Goal: Communication & Community: Connect with others

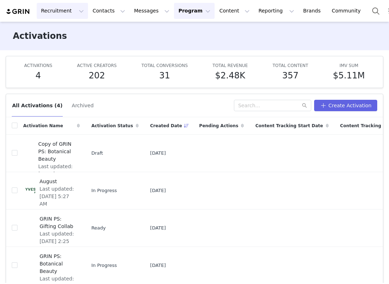
click at [71, 12] on button "Recruitment Recruitment" at bounding box center [62, 11] width 51 height 16
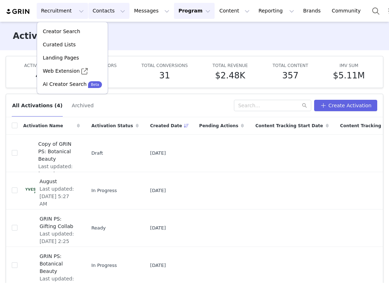
click at [99, 11] on button "Contacts Contacts" at bounding box center [108, 11] width 41 height 16
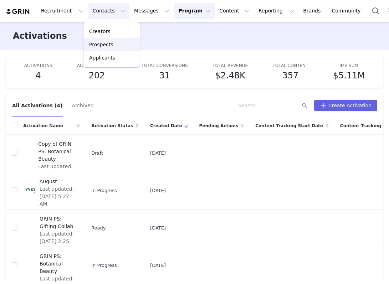
click at [100, 42] on p "Prospects" at bounding box center [101, 44] width 24 height 7
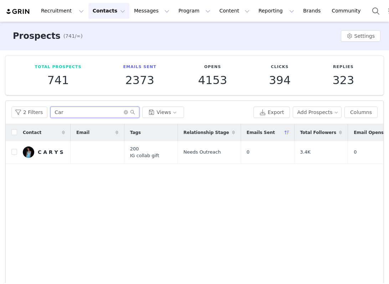
click at [93, 117] on input "Car" at bounding box center [94, 112] width 89 height 11
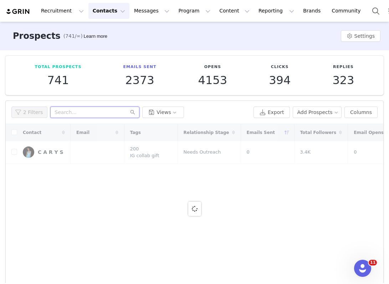
click at [94, 113] on input "text" at bounding box center [94, 112] width 89 height 11
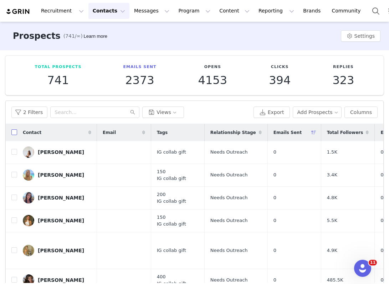
click at [14, 131] on input "checkbox" at bounding box center [14, 132] width 6 height 6
checkbox input "true"
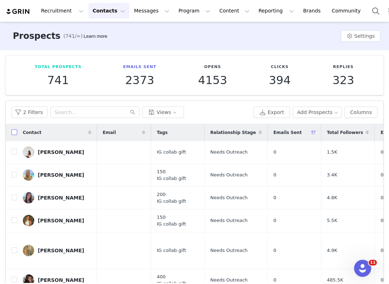
checkbox input "true"
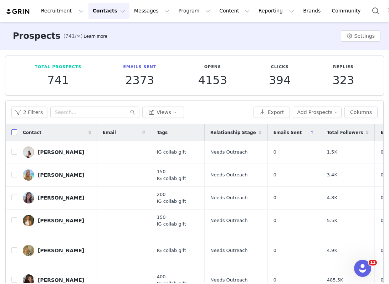
checkbox input "true"
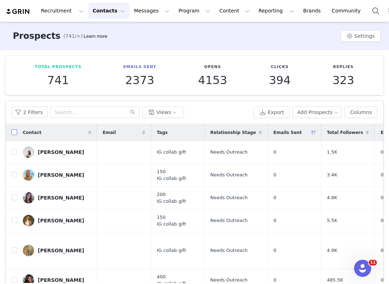
checkbox input "true"
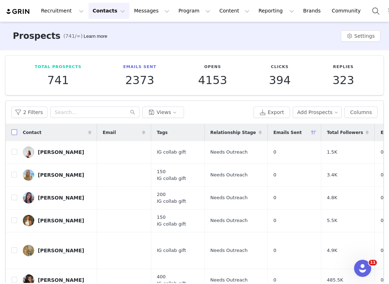
checkbox input "true"
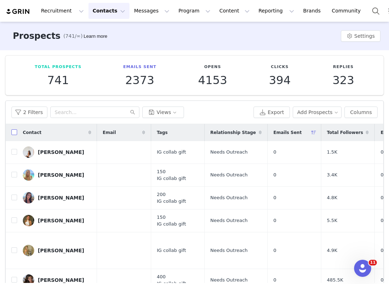
checkbox input "true"
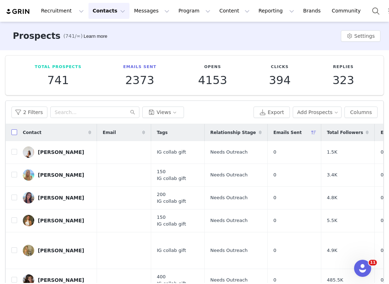
checkbox input "true"
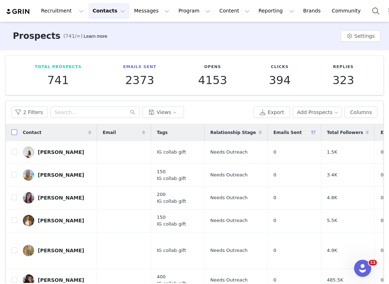
checkbox input "true"
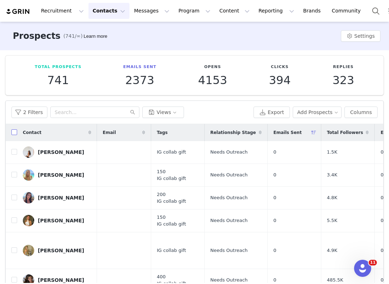
checkbox input "true"
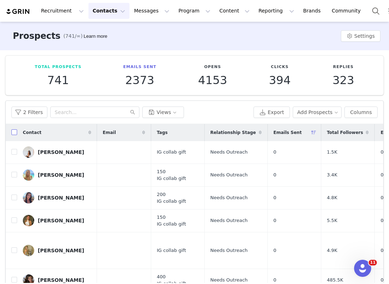
checkbox input "true"
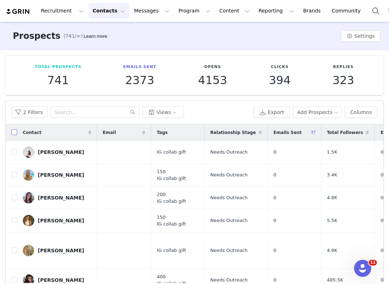
checkbox input "true"
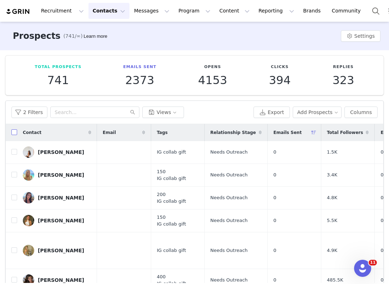
checkbox input "true"
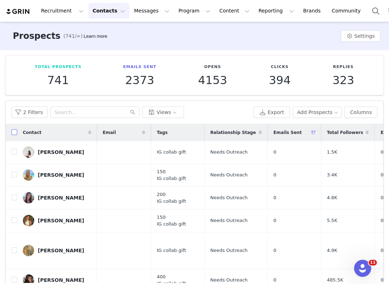
checkbox input "true"
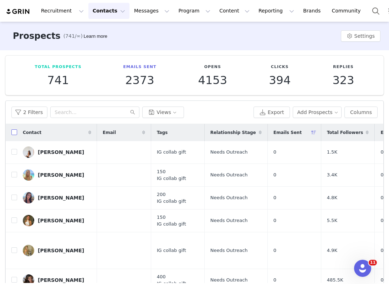
checkbox input "true"
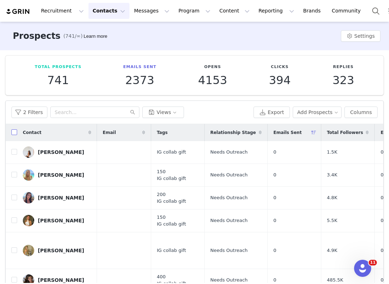
checkbox input "true"
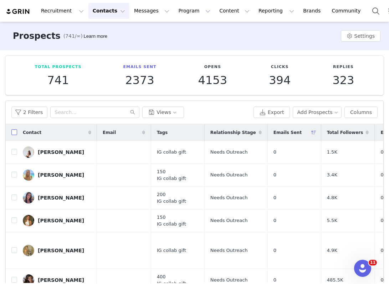
checkbox input "true"
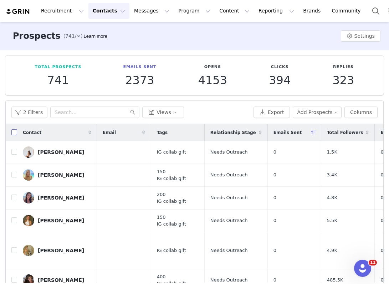
checkbox input "true"
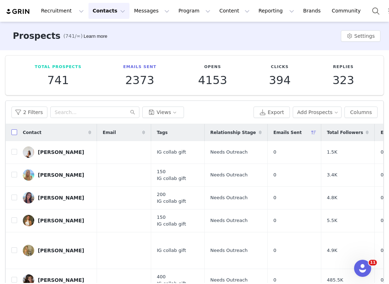
checkbox input "true"
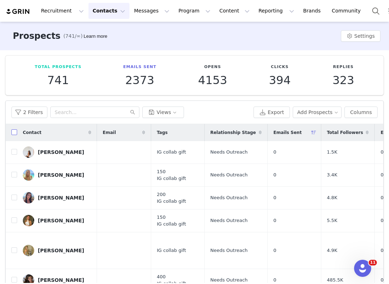
checkbox input "true"
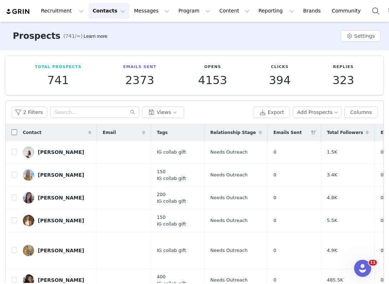
checkbox input "true"
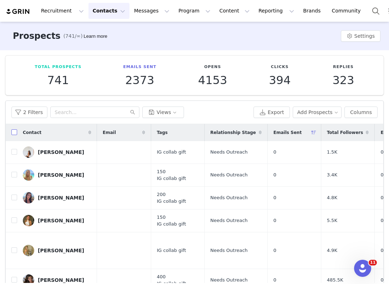
checkbox input "true"
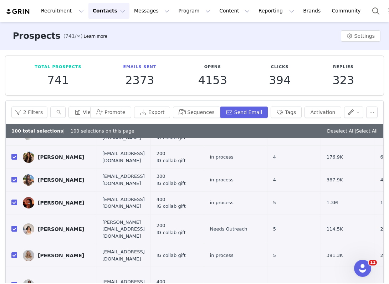
scroll to position [2024, 0]
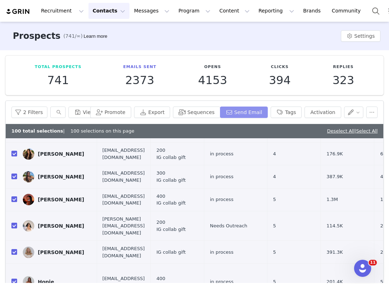
click at [260, 110] on button "Send Email" at bounding box center [244, 112] width 48 height 11
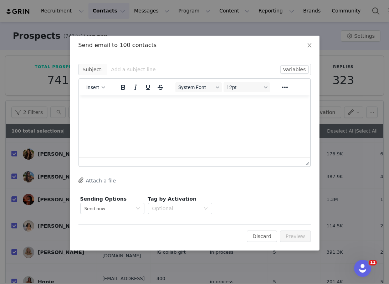
scroll to position [0, 0]
click at [118, 101] on html at bounding box center [194, 104] width 231 height 19
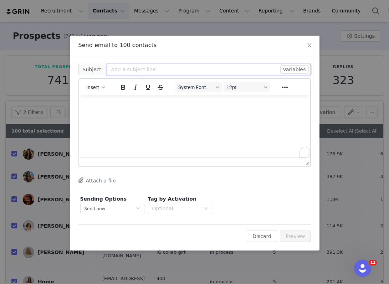
click at [118, 70] on input "text" at bounding box center [209, 69] width 204 height 11
type input "Collab"
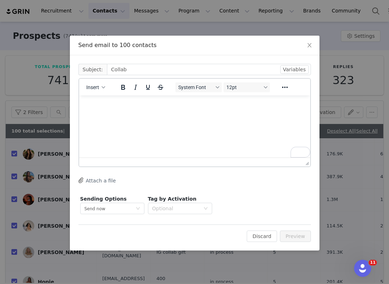
click at [110, 111] on html at bounding box center [194, 104] width 231 height 19
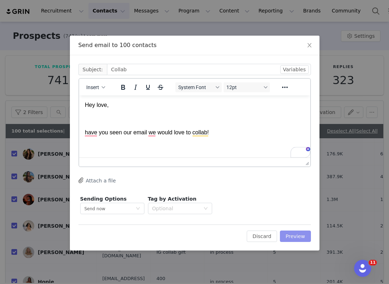
click at [300, 238] on button "Preview" at bounding box center [295, 236] width 31 height 11
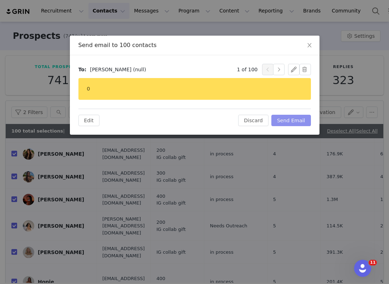
click at [301, 122] on button "Send Email" at bounding box center [291, 120] width 40 height 11
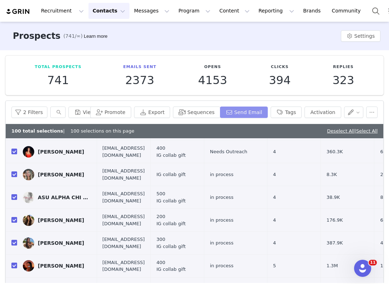
scroll to position [1956, 0]
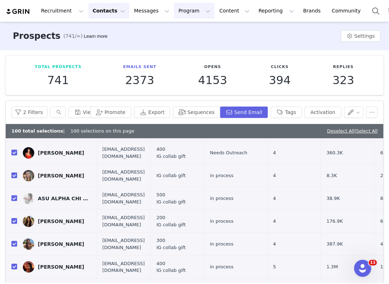
click at [196, 9] on button "Program Program" at bounding box center [194, 11] width 41 height 16
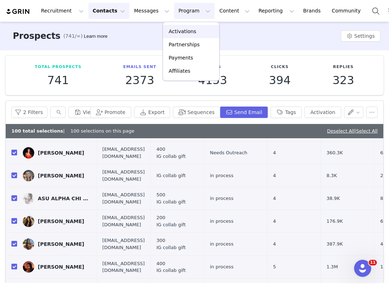
click at [182, 35] on p "Activations" at bounding box center [182, 31] width 27 height 7
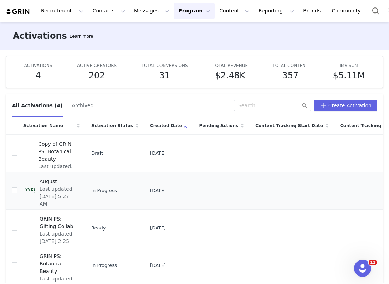
click at [64, 188] on span "Last updated: [DATE] 5:27 AM" at bounding box center [58, 196] width 36 height 22
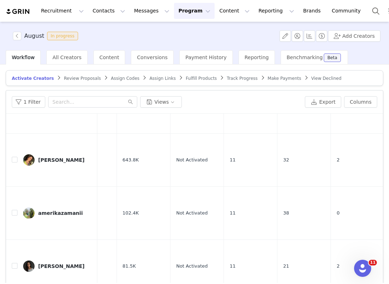
scroll to position [34, 0]
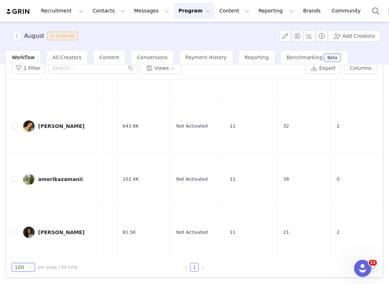
click at [23, 264] on div "100" at bounding box center [20, 267] width 10 height 8
click at [25, 232] on li "25" at bounding box center [23, 231] width 23 height 11
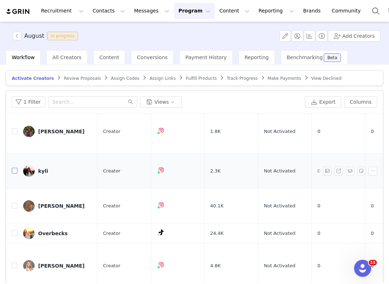
scroll to position [66, 0]
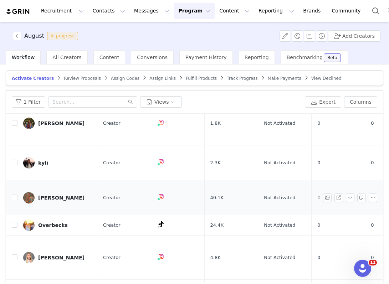
click at [11, 180] on td at bounding box center [11, 197] width 11 height 35
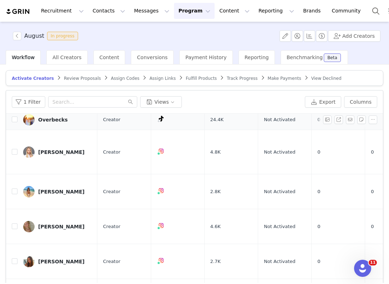
scroll to position [180, 0]
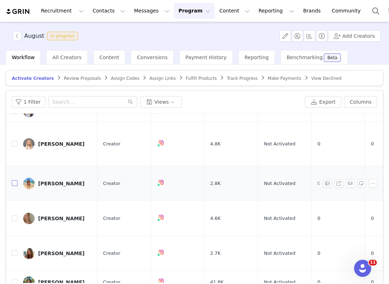
click at [17, 180] on input "checkbox" at bounding box center [15, 183] width 6 height 6
checkbox input "true"
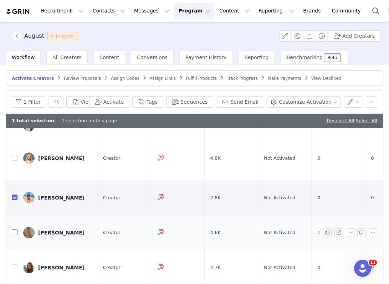
click at [15, 229] on input "checkbox" at bounding box center [15, 232] width 6 height 6
checkbox input "true"
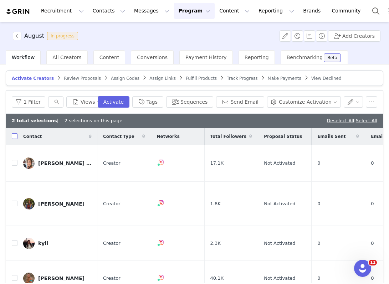
click at [14, 136] on input "checkbox" at bounding box center [15, 136] width 6 height 6
checkbox input "true"
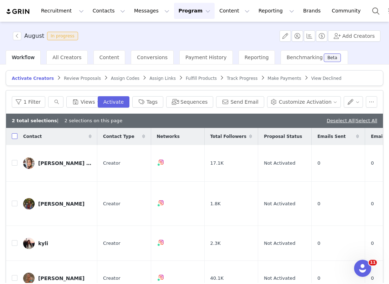
checkbox input "true"
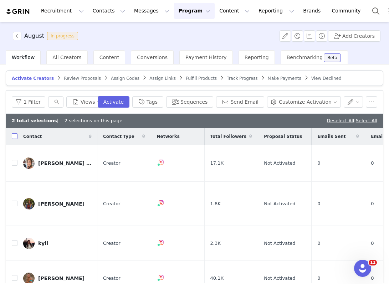
checkbox input "true"
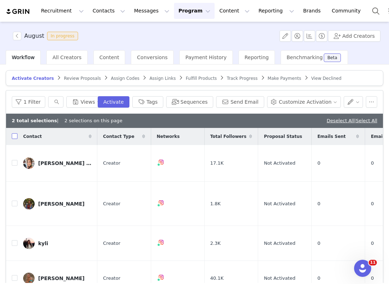
checkbox input "true"
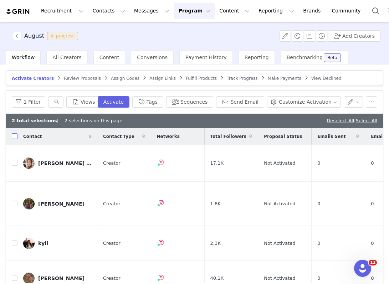
checkbox input "true"
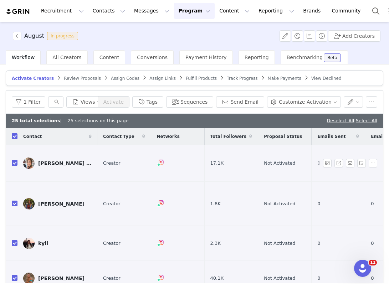
click at [16, 161] on label at bounding box center [15, 163] width 6 height 7
click at [16, 161] on input "checkbox" at bounding box center [15, 163] width 6 height 6
checkbox input "false"
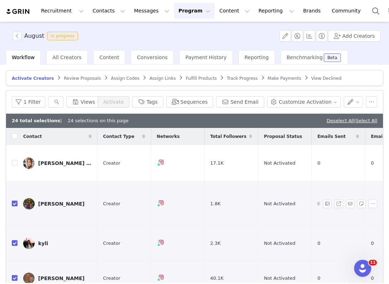
click at [16, 201] on input "checkbox" at bounding box center [15, 204] width 6 height 6
checkbox input "false"
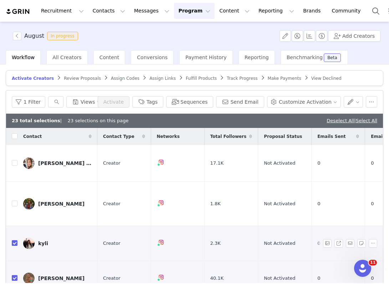
click at [11, 226] on td at bounding box center [11, 243] width 11 height 35
click at [14, 275] on input "checkbox" at bounding box center [15, 278] width 6 height 6
checkbox input "false"
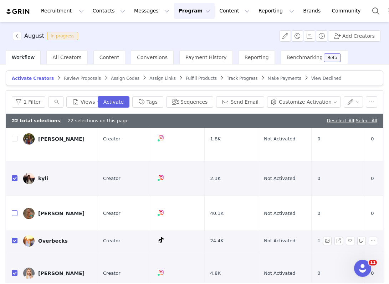
scroll to position [66, 0]
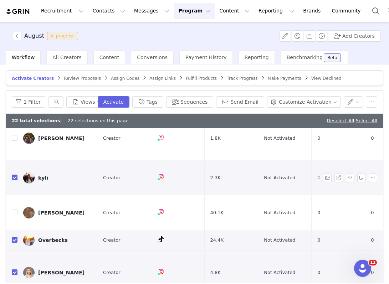
click at [13, 175] on input "checkbox" at bounding box center [15, 178] width 6 height 6
checkbox input "false"
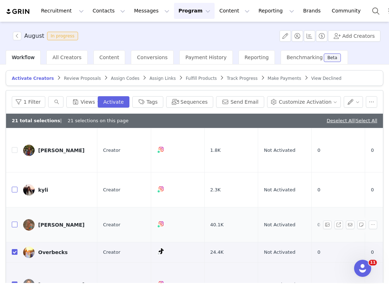
scroll to position [63, 0]
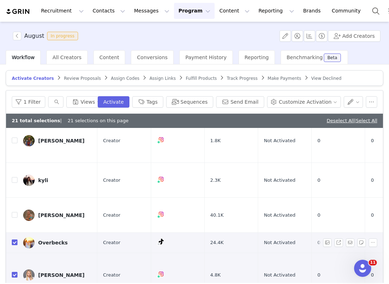
click at [15, 239] on input "checkbox" at bounding box center [15, 242] width 6 height 6
checkbox input "false"
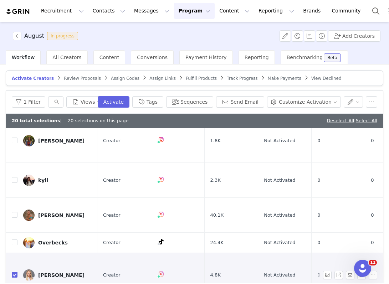
click at [13, 271] on label at bounding box center [15, 274] width 6 height 7
click at [13, 272] on input "checkbox" at bounding box center [15, 275] width 6 height 6
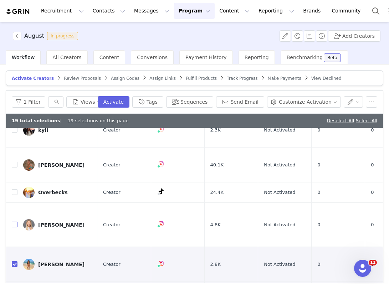
scroll to position [86, 0]
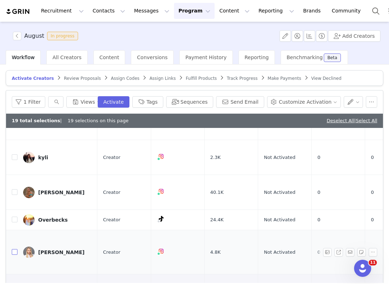
click at [14, 249] on input "checkbox" at bounding box center [15, 252] width 6 height 6
checkbox input "true"
click at [259, 102] on button "Send Email" at bounding box center [240, 101] width 48 height 11
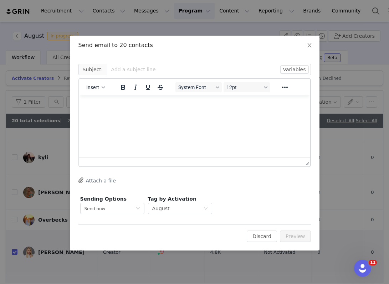
scroll to position [0, 0]
click at [138, 115] on html at bounding box center [194, 104] width 231 height 19
click at [188, 133] on p "Any update on placeing your order for pur collab ?" at bounding box center [194, 133] width 220 height 8
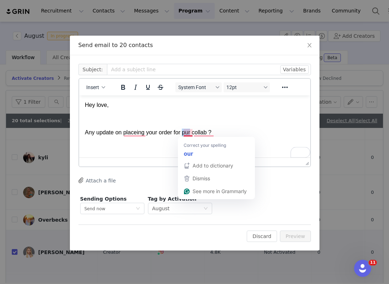
click at [188, 133] on p "Any update on placeing your order for pur collab ?" at bounding box center [194, 133] width 220 height 8
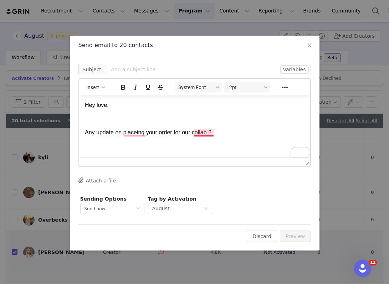
click at [206, 134] on p "Any update on placeing your order for our collab ?" at bounding box center [194, 133] width 220 height 8
click at [136, 135] on p "Any update on placeing your order for our collab?" at bounding box center [194, 133] width 220 height 8
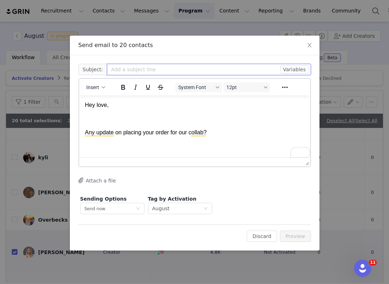
click at [126, 72] on input "text" at bounding box center [209, 69] width 204 height 11
click at [150, 70] on input "Collab with Yves rocher - order" at bounding box center [209, 69] width 204 height 11
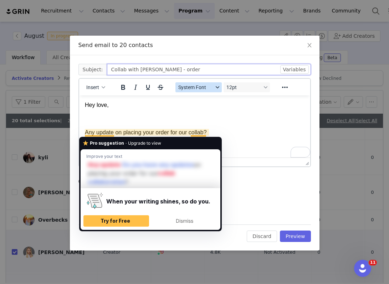
type input "Collab with Yves Rocher - order"
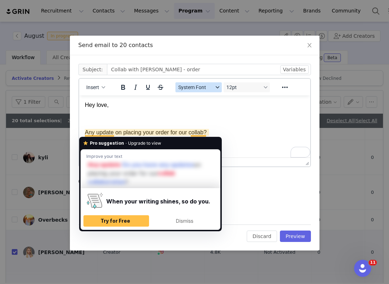
click at [215, 89] on button "System Font" at bounding box center [198, 87] width 46 height 10
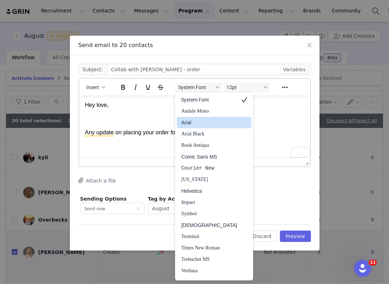
click at [119, 109] on p "Hey love," at bounding box center [194, 105] width 220 height 8
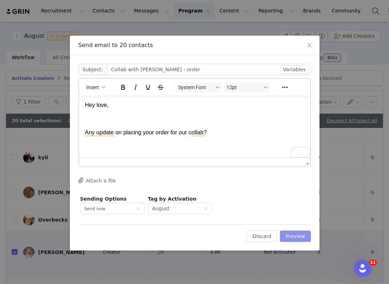
click at [293, 234] on button "Preview" at bounding box center [295, 236] width 31 height 11
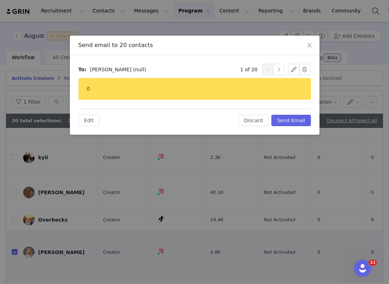
click at [298, 128] on div "To: Quinn Davis (null) 1 of 20 0 Edit Discard Send Email" at bounding box center [194, 94] width 249 height 79
click at [296, 117] on button "Send Email" at bounding box center [291, 120] width 40 height 11
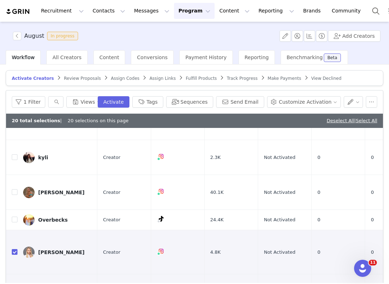
click at [174, 16] on button "Program Program" at bounding box center [194, 11] width 41 height 16
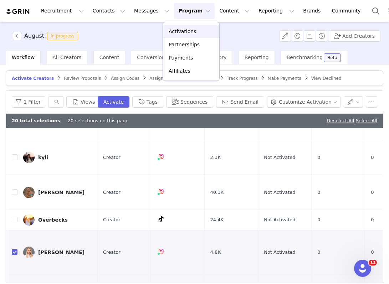
click at [178, 31] on p "Activations" at bounding box center [182, 31] width 27 height 7
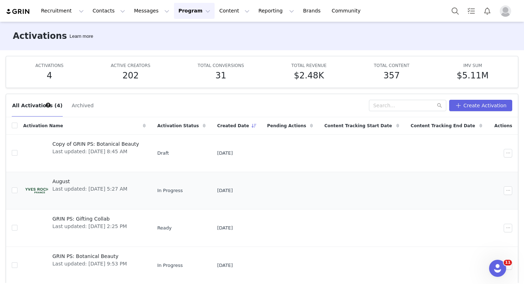
click at [85, 195] on div "August Last updated: Aug 1, 2025 5:27 AM" at bounding box center [89, 190] width 83 height 29
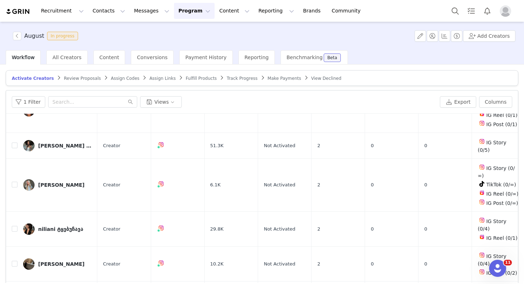
scroll to position [34, 0]
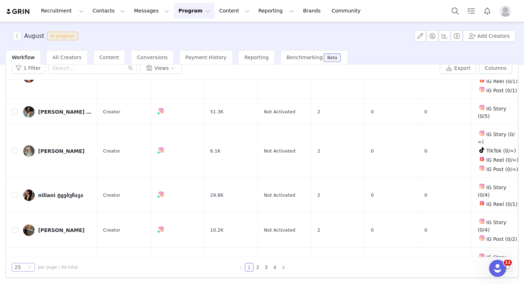
click at [24, 266] on div "25" at bounding box center [20, 267] width 11 height 8
click at [253, 267] on link "1" at bounding box center [249, 267] width 8 height 8
click at [257, 268] on link "2" at bounding box center [258, 267] width 8 height 8
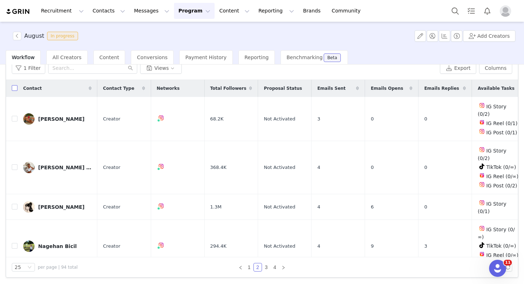
click at [15, 89] on input "checkbox" at bounding box center [15, 88] width 6 height 6
checkbox input "true"
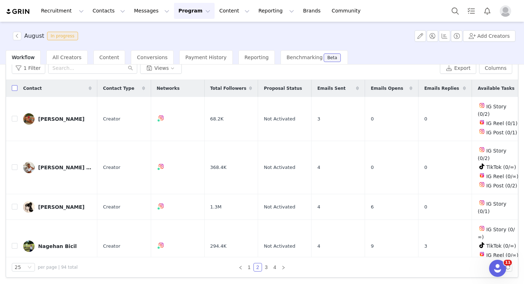
checkbox input "true"
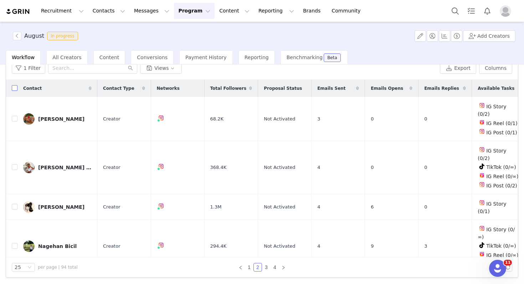
checkbox input "true"
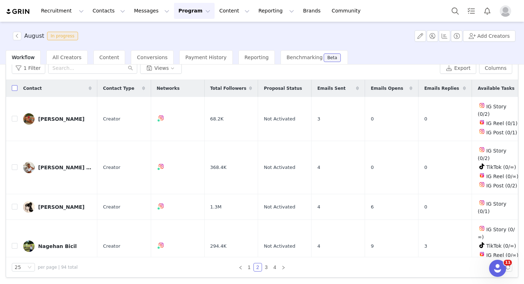
checkbox input "true"
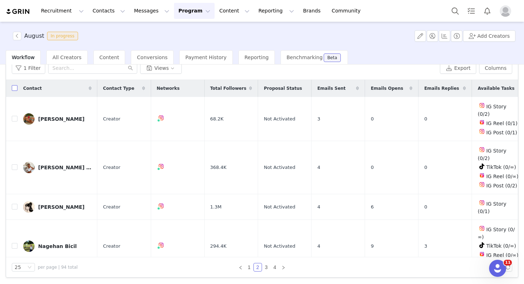
checkbox input "true"
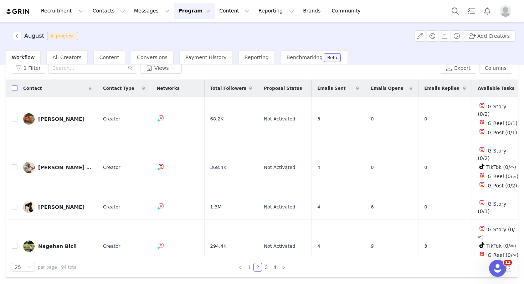
checkbox input "true"
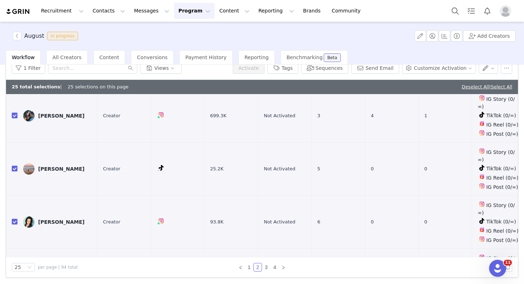
scroll to position [437, 0]
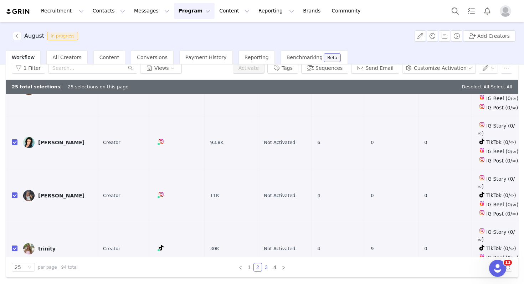
click at [267, 267] on link "3" at bounding box center [266, 267] width 8 height 8
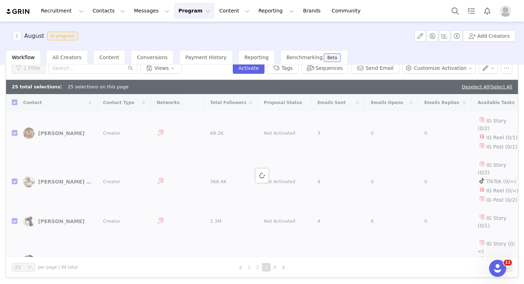
scroll to position [14, 0]
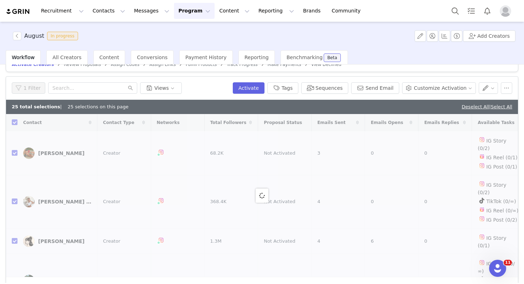
checkbox input "false"
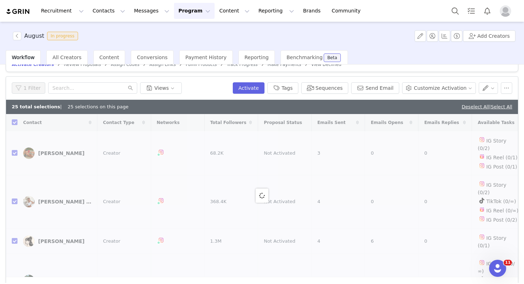
checkbox input "false"
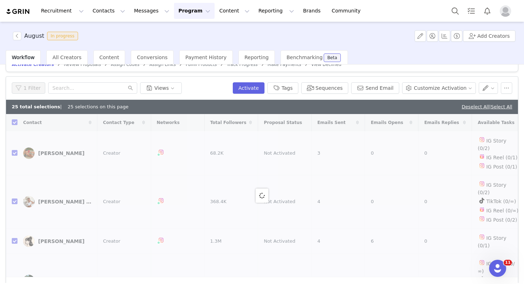
checkbox input "false"
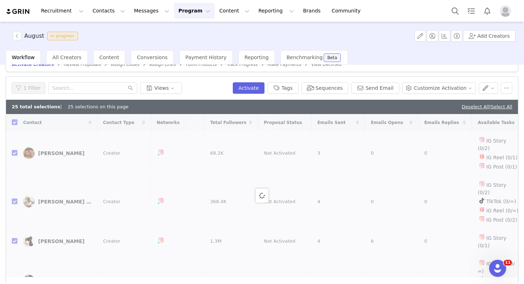
checkbox input "false"
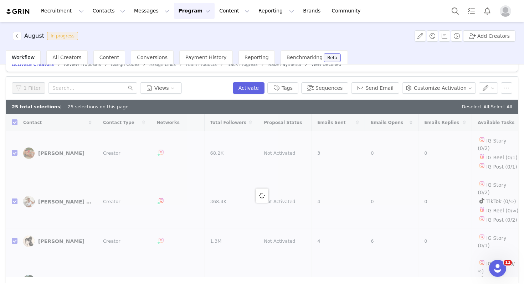
checkbox input "false"
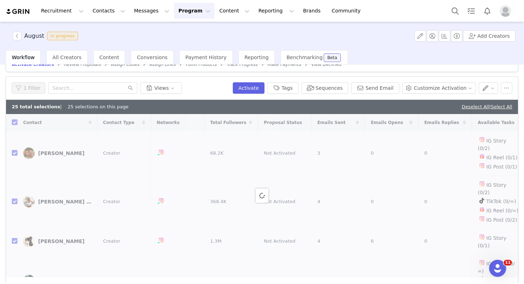
checkbox input "false"
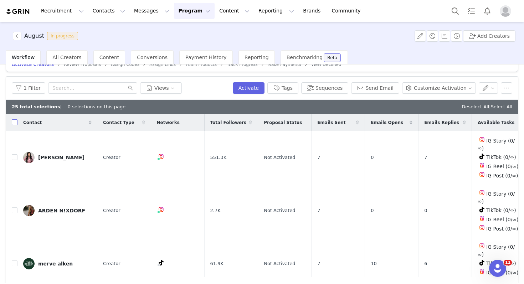
click at [15, 122] on input "checkbox" at bounding box center [15, 122] width 6 height 6
checkbox input "true"
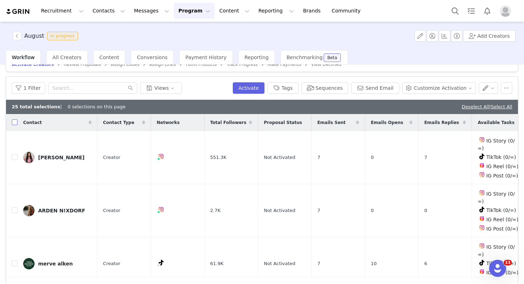
checkbox input "true"
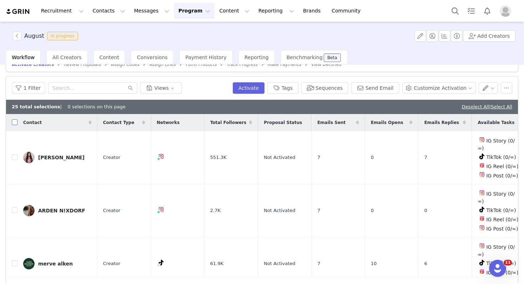
checkbox input "true"
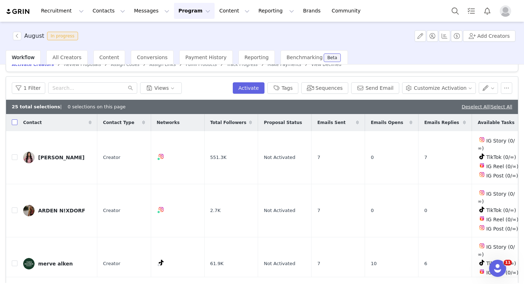
checkbox input "true"
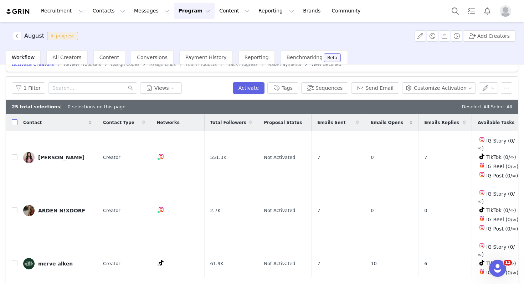
checkbox input "true"
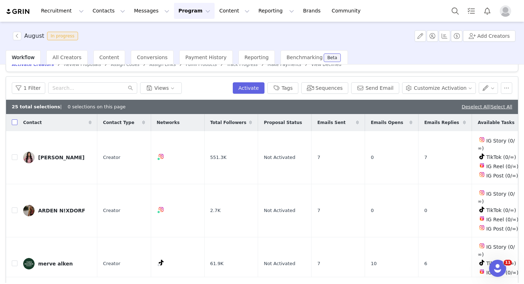
checkbox input "true"
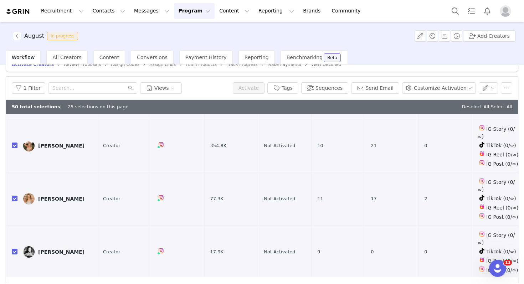
scroll to position [34, 0]
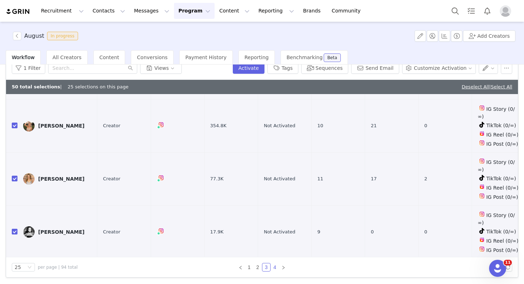
click at [274, 268] on link "4" at bounding box center [275, 267] width 8 height 8
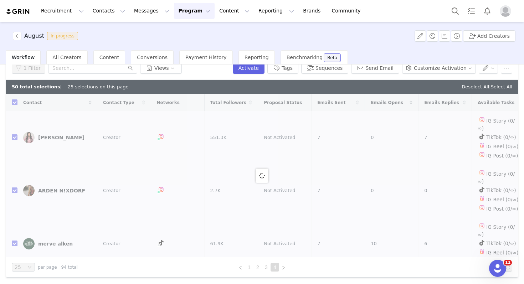
scroll to position [0, 0]
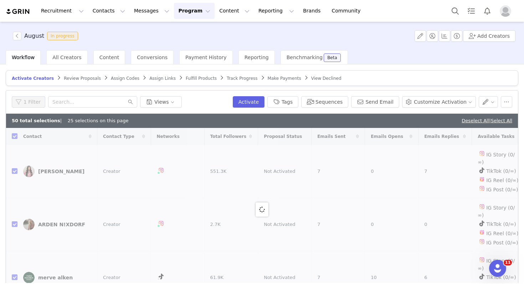
checkbox input "false"
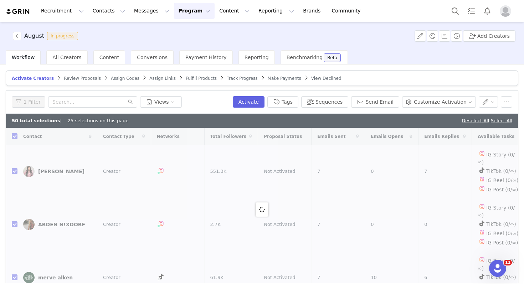
checkbox input "false"
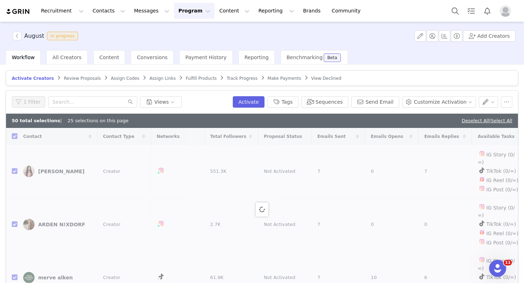
checkbox input "false"
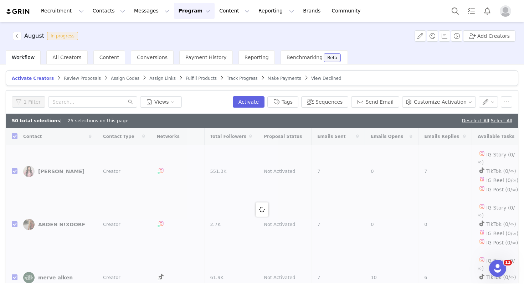
checkbox input "false"
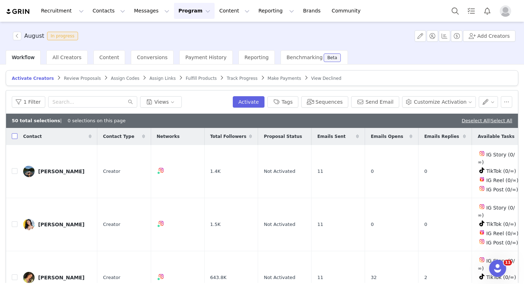
click at [14, 135] on input "checkbox" at bounding box center [15, 136] width 6 height 6
checkbox input "true"
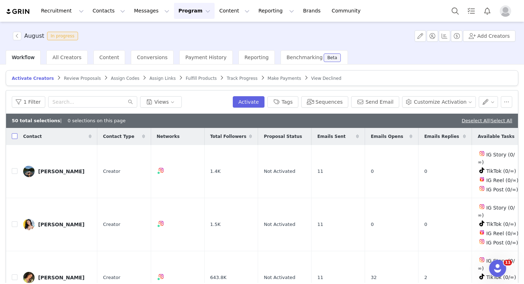
checkbox input "true"
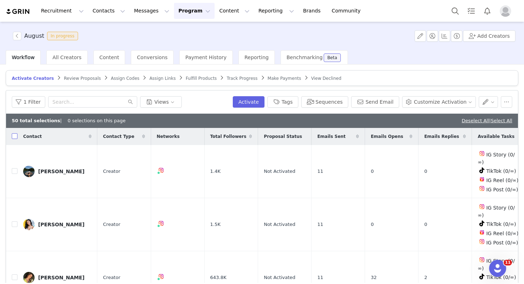
checkbox input "true"
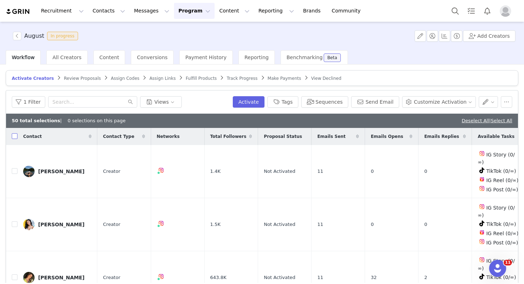
checkbox input "true"
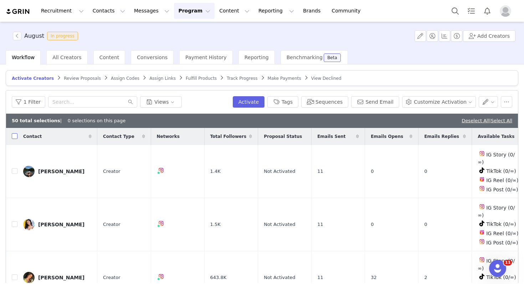
checkbox input "true"
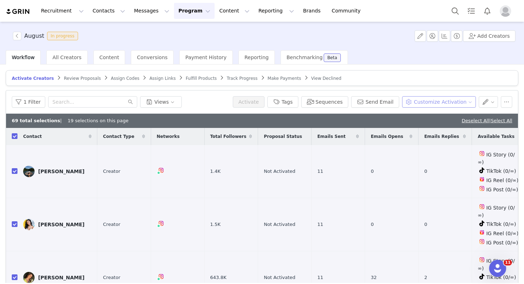
click at [439, 100] on button "Customize Activation" at bounding box center [439, 101] width 74 height 11
click at [383, 103] on button "Send Email" at bounding box center [375, 101] width 48 height 11
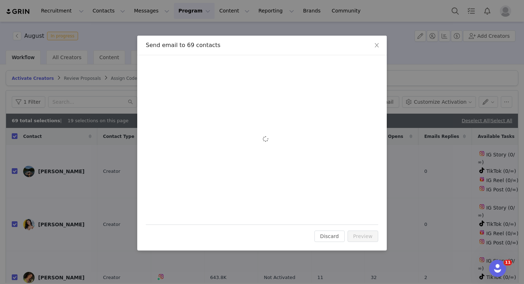
click at [194, 105] on div "Cc: Subject: Variables Attach a file Sending Options Send now This will be sent…" at bounding box center [262, 140] width 232 height 152
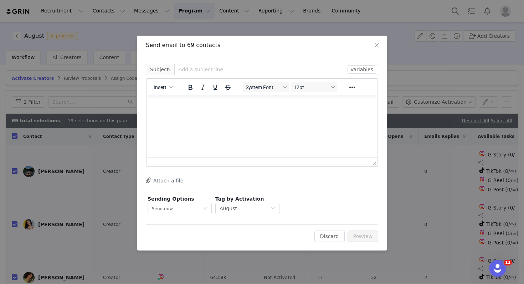
click at [183, 115] on html at bounding box center [261, 104] width 231 height 19
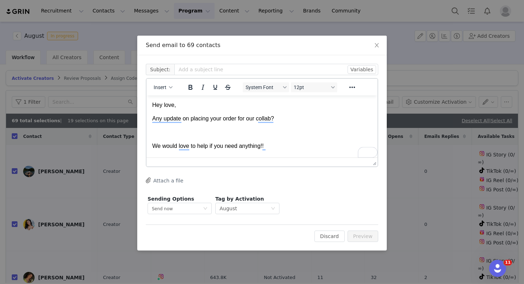
click at [184, 136] on p "To enrich screen reader interactions, please activate Accessibility in Grammarl…" at bounding box center [262, 133] width 220 height 8
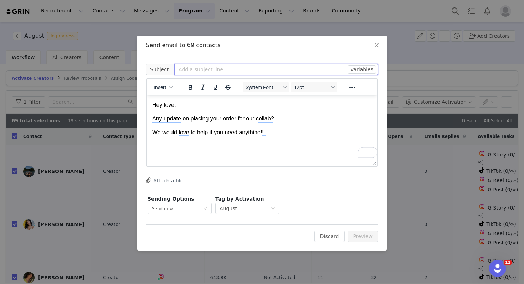
click at [210, 66] on input "text" at bounding box center [276, 69] width 204 height 11
type input "F"
type input "c"
type input "Collab with Yves Rocher - ordering"
click at [372, 238] on button "Preview" at bounding box center [362, 236] width 31 height 11
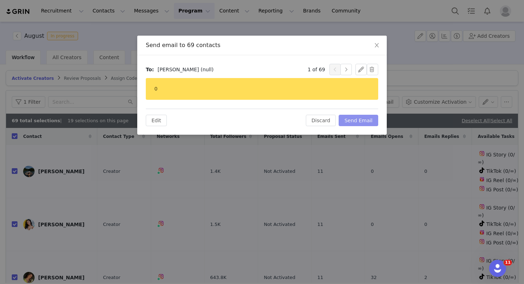
click at [353, 123] on button "Send Email" at bounding box center [359, 120] width 40 height 11
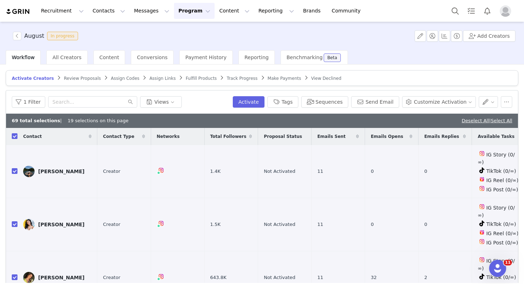
click at [67, 77] on span "Review Proposals" at bounding box center [82, 78] width 37 height 5
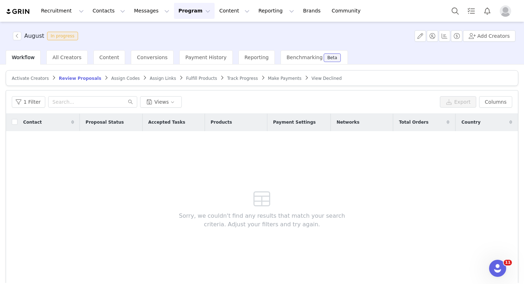
click at [204, 77] on span "Fulfill Products" at bounding box center [201, 78] width 31 height 5
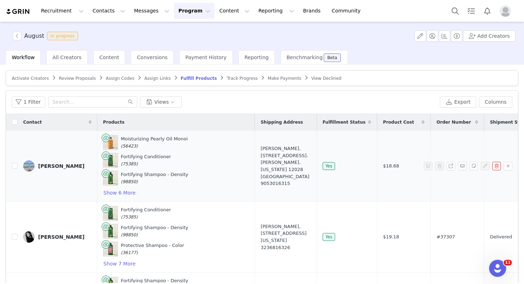
click at [142, 139] on div "Moisturizing Pearly Oil Monoi (56423)" at bounding box center [154, 142] width 67 height 14
click at [183, 10] on button "Program Program" at bounding box center [194, 11] width 41 height 16
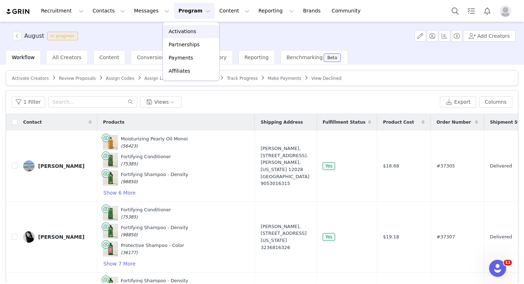
click at [180, 31] on p "Activations" at bounding box center [182, 31] width 27 height 7
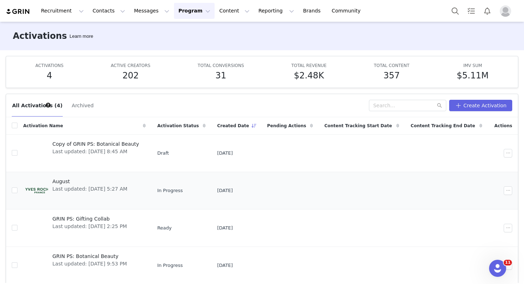
click at [114, 193] on div "August Last updated: [DATE] 5:27 AM" at bounding box center [89, 190] width 83 height 29
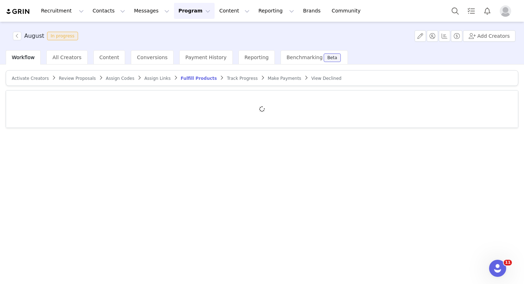
click at [41, 79] on span "Activate Creators" at bounding box center [30, 78] width 37 height 5
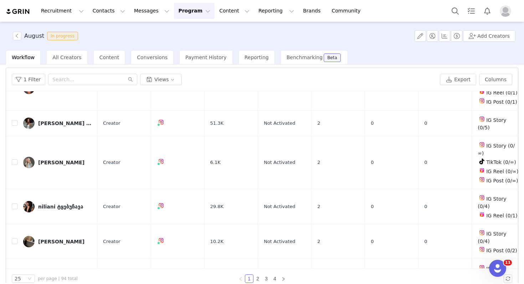
scroll to position [34, 0]
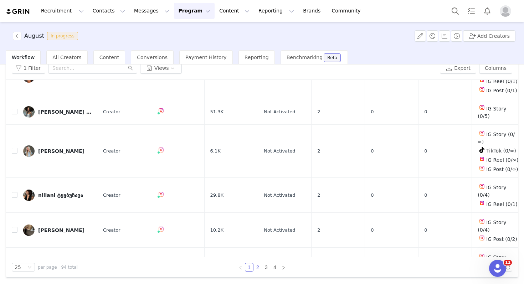
click at [258, 266] on link "2" at bounding box center [258, 267] width 8 height 8
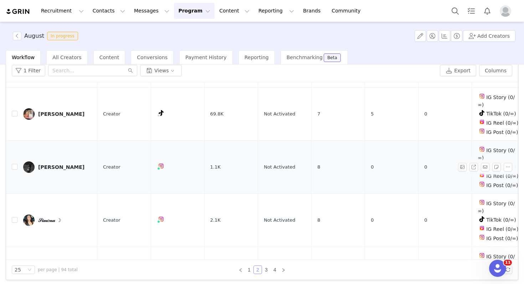
scroll to position [33, 0]
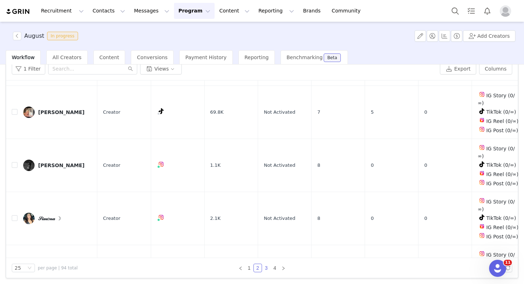
click at [265, 269] on link "3" at bounding box center [266, 268] width 8 height 8
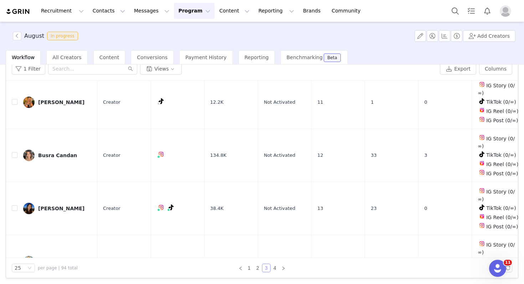
scroll to position [34, 0]
click at [276, 267] on link "4" at bounding box center [275, 267] width 8 height 8
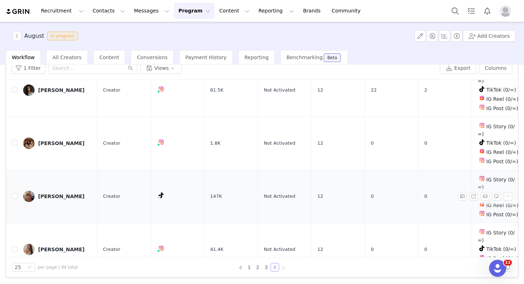
scroll to position [246, 0]
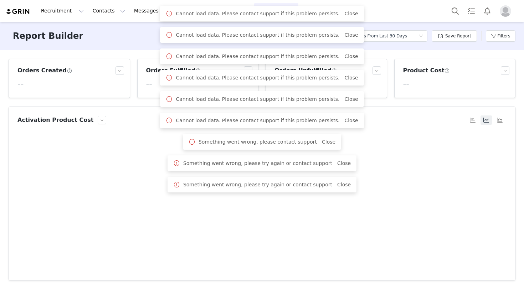
click at [91, 37] on div "Report Builder Activation Orders Select a report Orders From Last 30 Days Save …" at bounding box center [262, 36] width 524 height 29
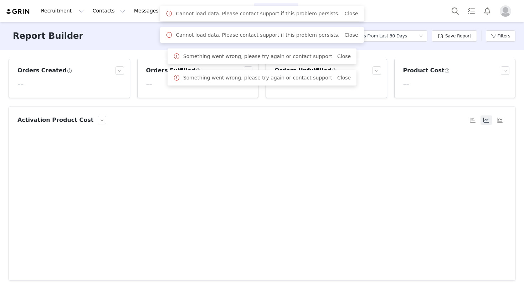
click at [77, 27] on div "Report Builder Activation Orders Select a report Orders From Last 30 Days Save …" at bounding box center [262, 36] width 524 height 29
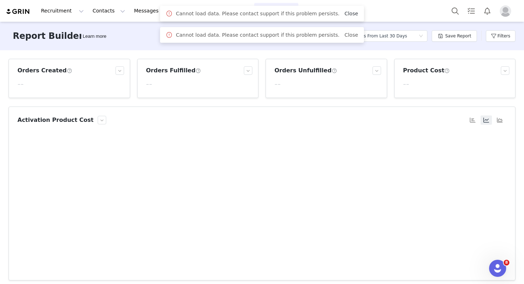
click at [347, 13] on link "Close" at bounding box center [351, 14] width 14 height 6
click at [347, 14] on link "Close" at bounding box center [351, 14] width 14 height 6
click at [343, 39] on div "Cannot load data. Please contact support if this problem persists. Close" at bounding box center [261, 35] width 203 height 16
click at [344, 35] on link "Close" at bounding box center [351, 35] width 14 height 6
click at [343, 21] on div "Cannot load data. Please contact support if this problem persists. Close" at bounding box center [261, 14] width 203 height 16
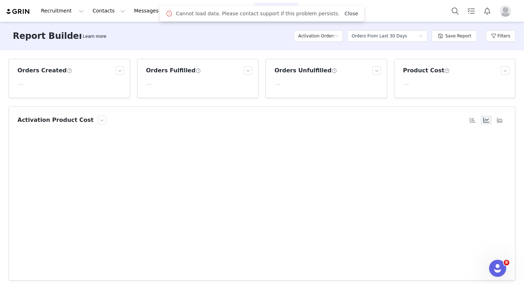
click at [344, 15] on link "Close" at bounding box center [351, 14] width 14 height 6
click at [183, 12] on button "Program Program" at bounding box center [194, 11] width 41 height 16
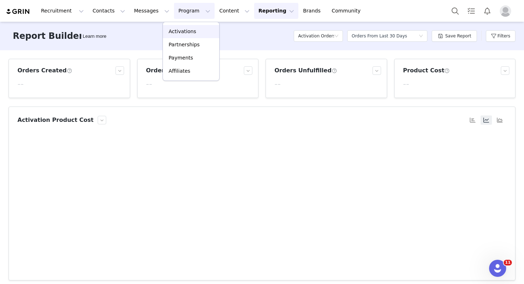
click at [181, 28] on p "Activations" at bounding box center [182, 31] width 27 height 7
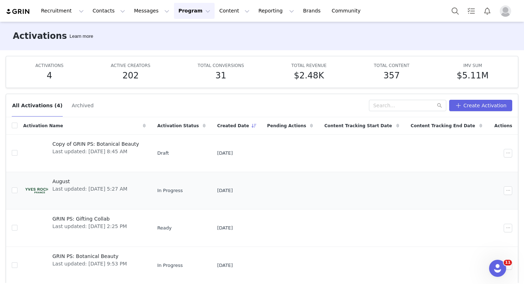
click at [96, 187] on span "Last updated: [DATE] 5:27 AM" at bounding box center [89, 188] width 75 height 7
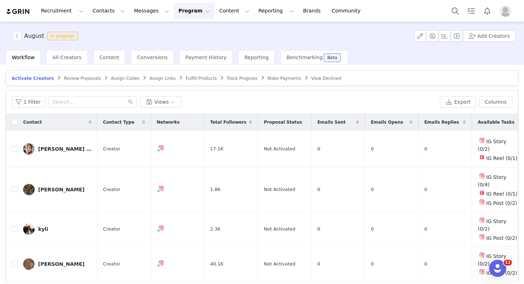
click at [69, 80] on span "Review Proposals" at bounding box center [82, 78] width 37 height 5
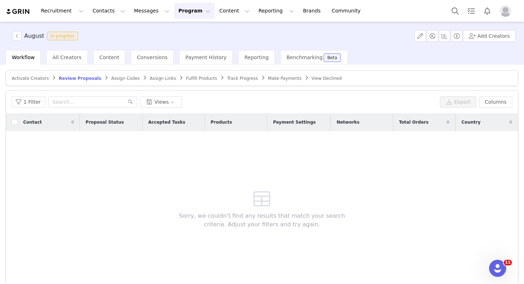
click at [113, 81] on article "Activate Creators Review Proposals Assign Codes Assign Links Fulfill Products T…" at bounding box center [262, 78] width 512 height 16
click at [166, 80] on span "Activate Creators Review Proposals Assign Codes Assign Links Fulfill Products T…" at bounding box center [176, 78] width 333 height 5
drag, startPoint x: 197, startPoint y: 81, endPoint x: 172, endPoint y: 73, distance: 26.4
click at [195, 81] on article "Activate Creators Review Proposals Assign Codes Assign Links Fulfill Products T…" at bounding box center [262, 78] width 512 height 16
click at [163, 69] on div "Activate Creators Review Proposals Assign Codes Assign Links Fulfill Products T…" at bounding box center [262, 173] width 524 height 218
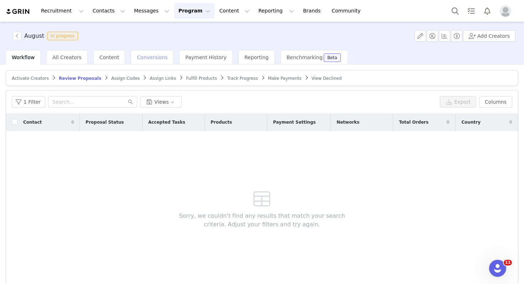
click at [159, 59] on span "Conversions" at bounding box center [152, 58] width 31 height 6
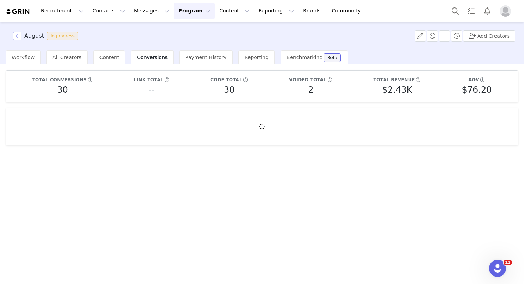
click at [17, 33] on button "button" at bounding box center [17, 36] width 9 height 9
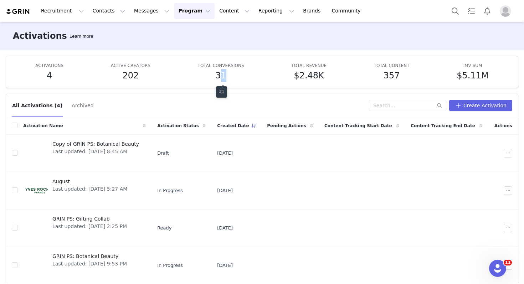
drag, startPoint x: 224, startPoint y: 79, endPoint x: 218, endPoint y: 78, distance: 6.1
click at [218, 78] on h5 "31" at bounding box center [220, 75] width 11 height 13
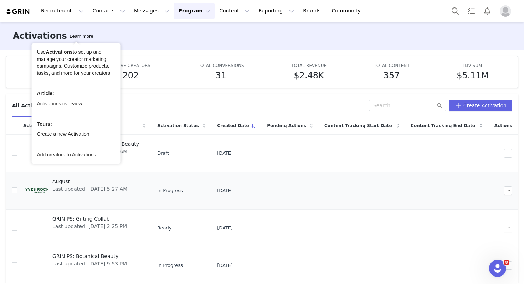
click at [111, 183] on span "August" at bounding box center [89, 181] width 75 height 7
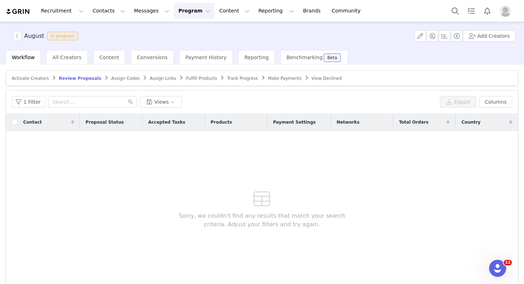
click at [40, 78] on span "Activate Creators" at bounding box center [30, 78] width 37 height 5
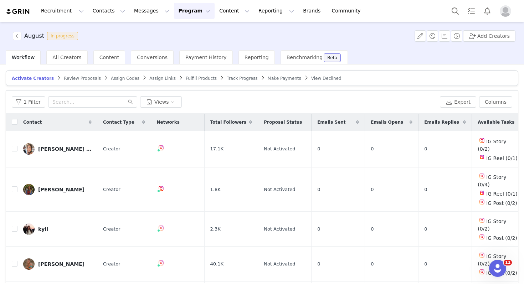
click at [90, 80] on span "Review Proposals" at bounding box center [82, 78] width 37 height 5
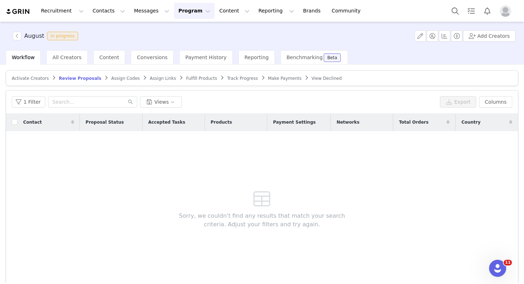
click at [191, 80] on span "Fulfill Products" at bounding box center [201, 78] width 31 height 5
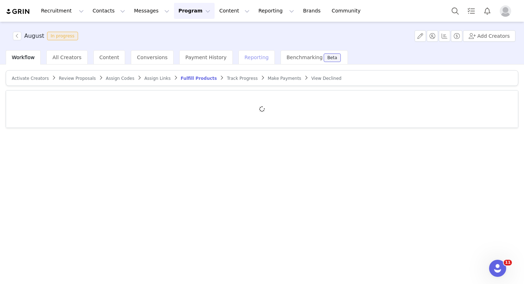
click at [244, 60] on div "Reporting" at bounding box center [256, 57] width 36 height 14
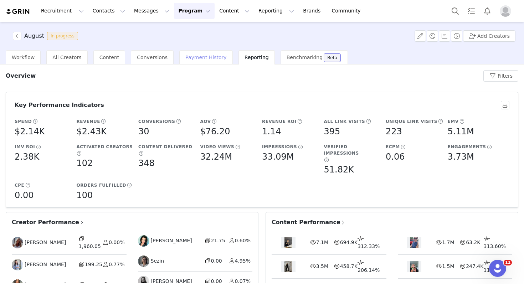
click at [192, 56] on span "Payment History" at bounding box center [205, 58] width 41 height 6
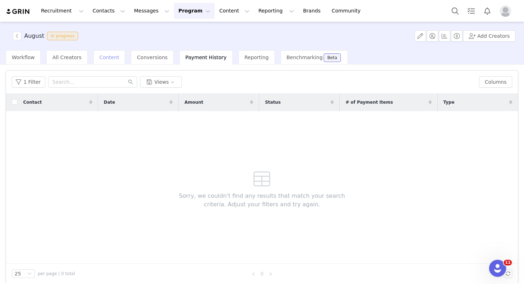
click at [104, 63] on div "Content" at bounding box center [109, 57] width 32 height 14
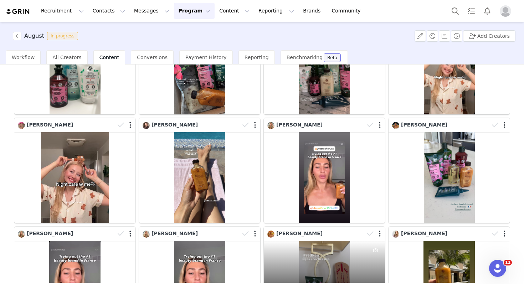
scroll to position [84, 0]
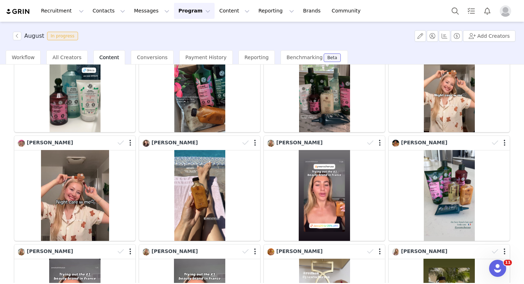
click at [183, 14] on button "Program Program" at bounding box center [194, 11] width 41 height 16
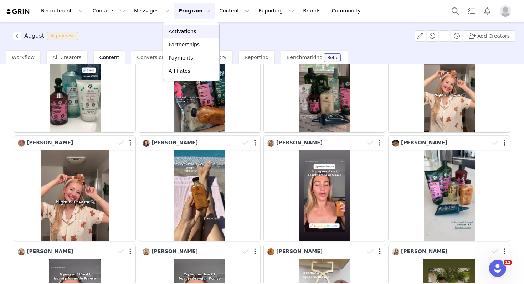
click at [184, 31] on p "Activations" at bounding box center [182, 31] width 27 height 7
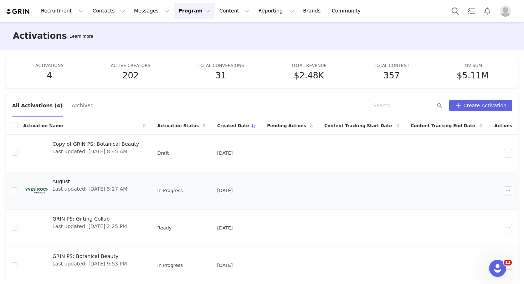
click at [101, 190] on span "Last updated: [DATE] 5:27 AM" at bounding box center [89, 188] width 75 height 7
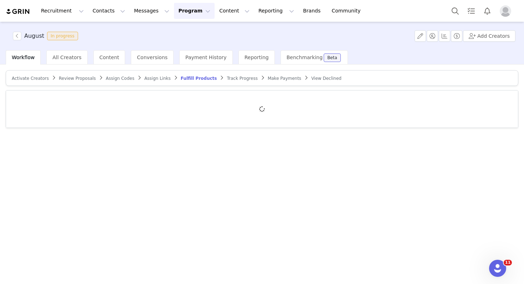
click at [43, 80] on span "Activate Creators" at bounding box center [30, 78] width 37 height 5
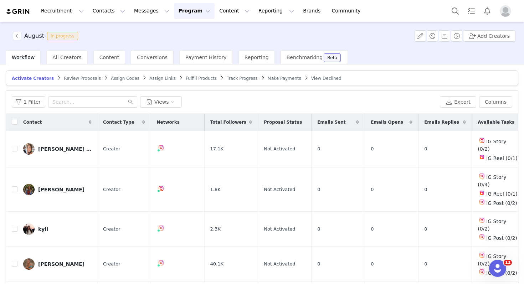
click at [177, 10] on button "Program Program" at bounding box center [194, 11] width 41 height 16
click at [177, 32] on p "Activations" at bounding box center [182, 31] width 27 height 7
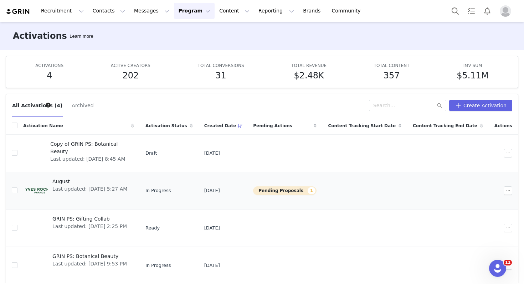
click at [127, 189] on span "Last updated: [DATE] 5:27 AM" at bounding box center [89, 188] width 75 height 7
click at [121, 194] on div "August Last updated: [DATE] 5:27 AM" at bounding box center [89, 190] width 83 height 29
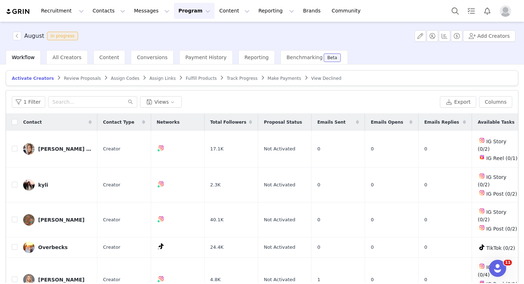
click at [184, 15] on button "Program Program" at bounding box center [194, 11] width 41 height 16
click at [194, 32] on div "Activations" at bounding box center [191, 31] width 48 height 7
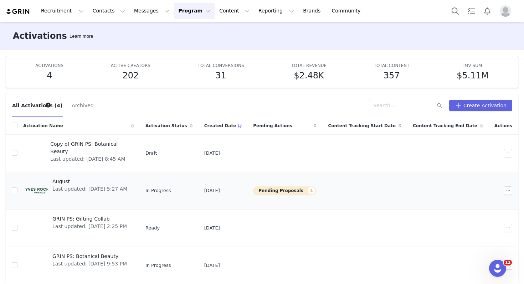
click at [118, 192] on span "Last updated: [DATE] 5:27 AM" at bounding box center [89, 188] width 75 height 7
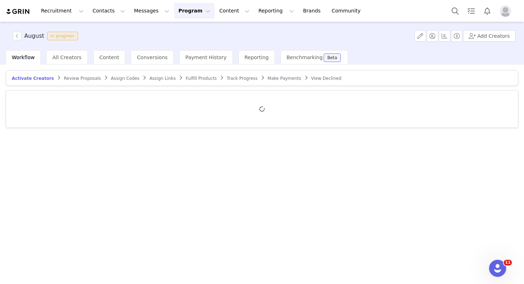
click at [79, 78] on span "Review Proposals" at bounding box center [82, 78] width 37 height 5
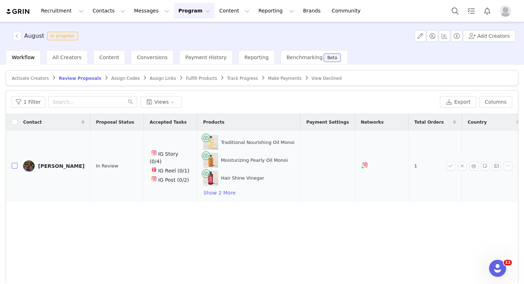
click at [16, 162] on label at bounding box center [15, 165] width 6 height 7
click at [16, 163] on input "checkbox" at bounding box center [15, 166] width 6 height 6
checkbox input "true"
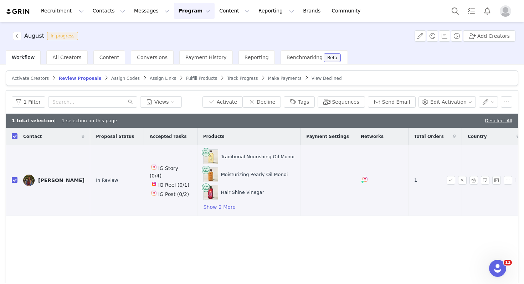
click at [11, 181] on td at bounding box center [11, 180] width 11 height 71
click at [12, 179] on input "checkbox" at bounding box center [15, 180] width 6 height 6
checkbox input "false"
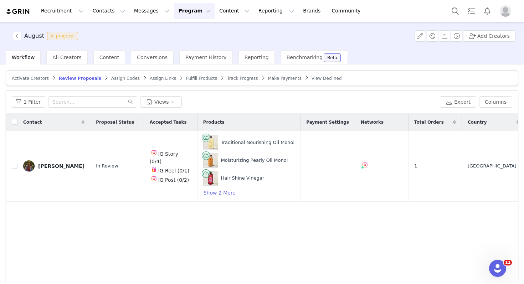
drag, startPoint x: 181, startPoint y: 9, endPoint x: 174, endPoint y: 9, distance: 7.1
click at [180, 9] on button "Program Program" at bounding box center [194, 11] width 41 height 16
click at [176, 28] on p "Activations" at bounding box center [182, 31] width 27 height 7
